Goal: Browse casually: Explore the website without a specific task or goal

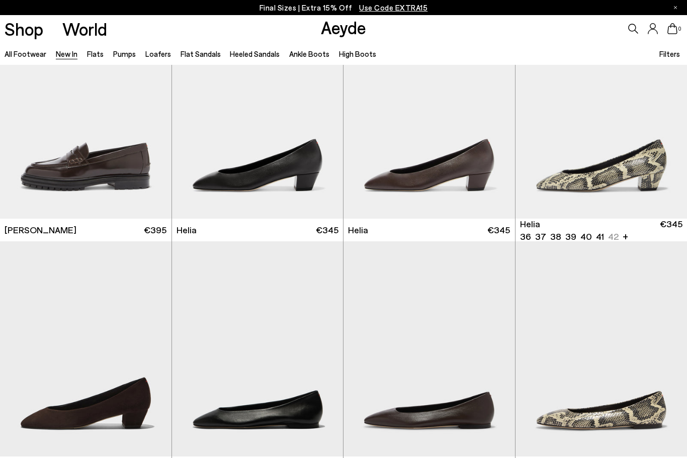
scroll to position [779, 0]
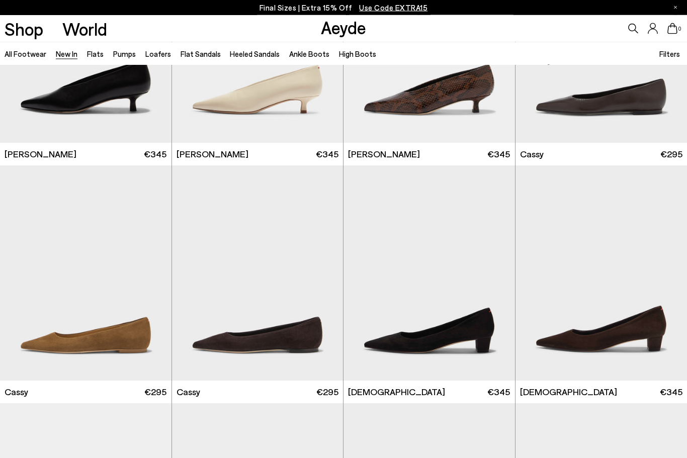
scroll to position [3709, 0]
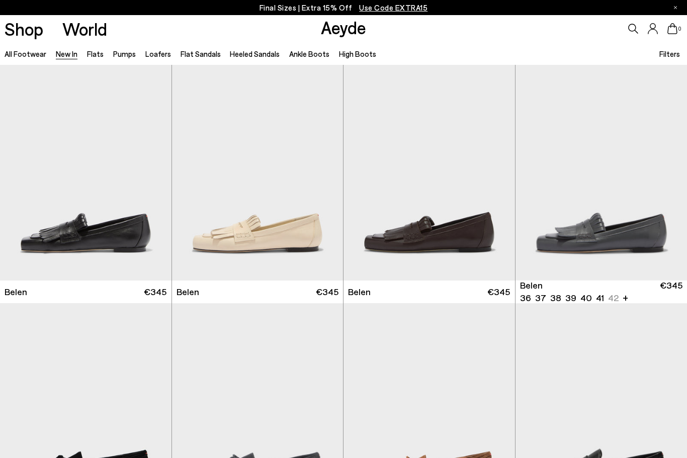
scroll to position [5238, 0]
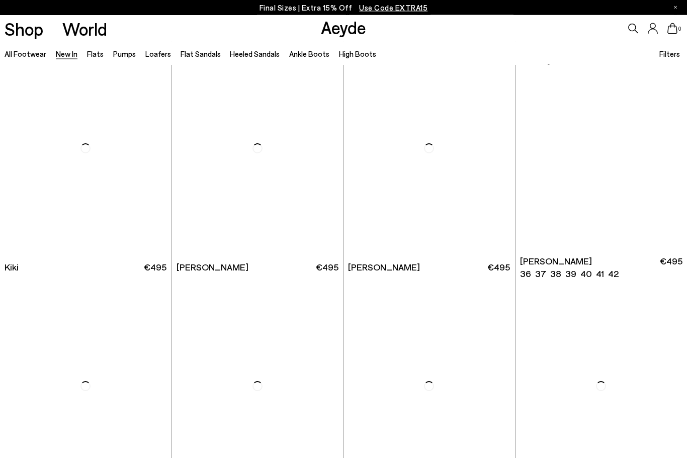
scroll to position [6943, 0]
